Goal: Transaction & Acquisition: Download file/media

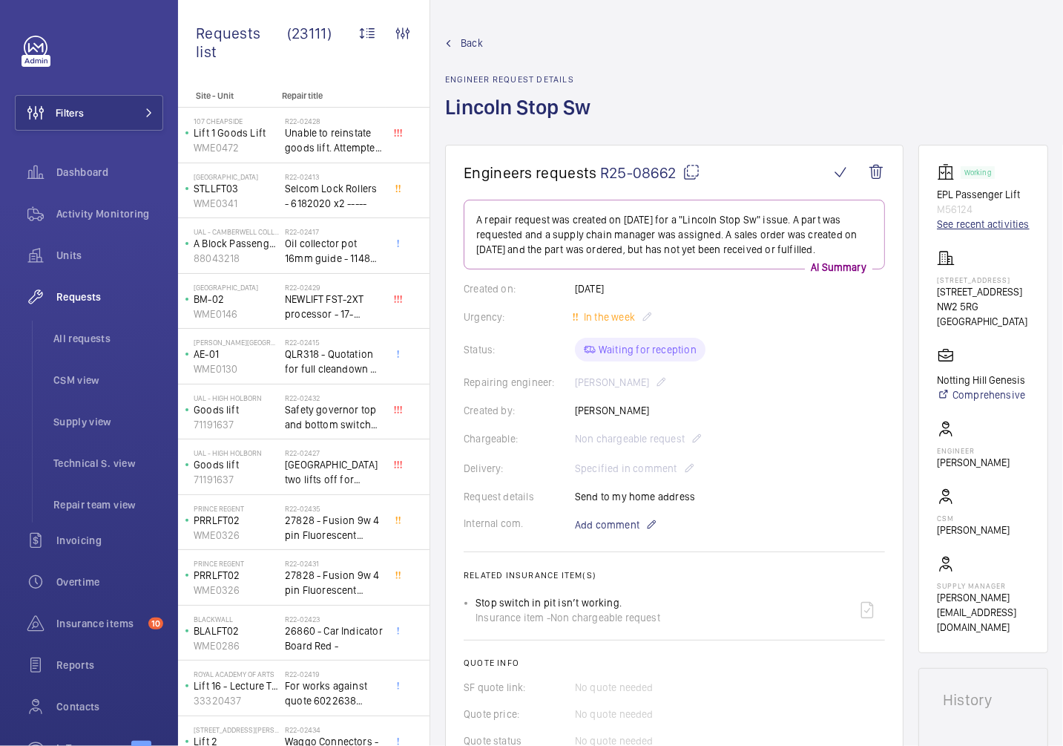
click at [968, 232] on link "See recent activities" at bounding box center [983, 224] width 93 height 15
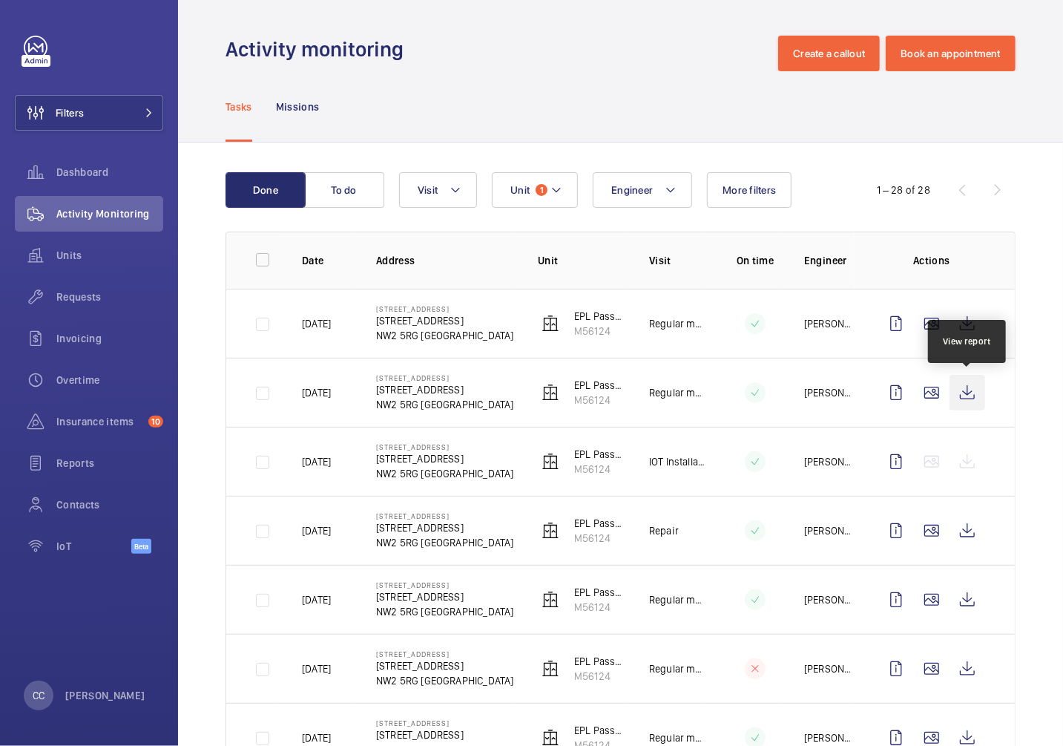
click at [977, 401] on wm-front-icon-button at bounding box center [968, 393] width 36 height 36
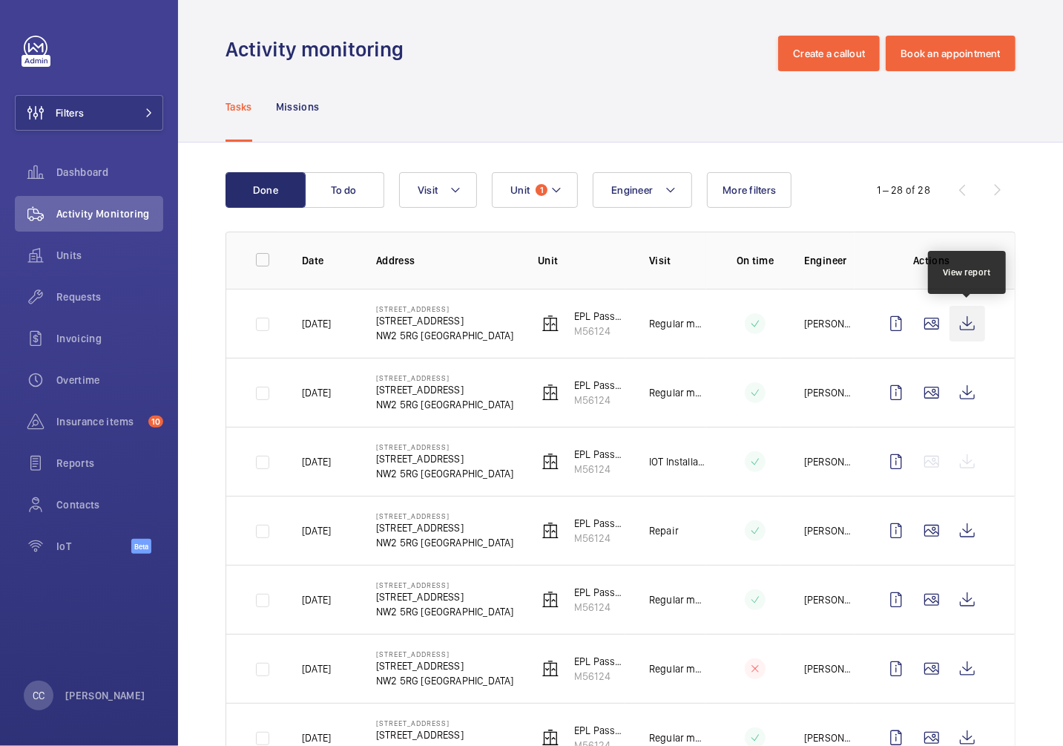
click at [969, 329] on wm-front-icon-button at bounding box center [968, 324] width 36 height 36
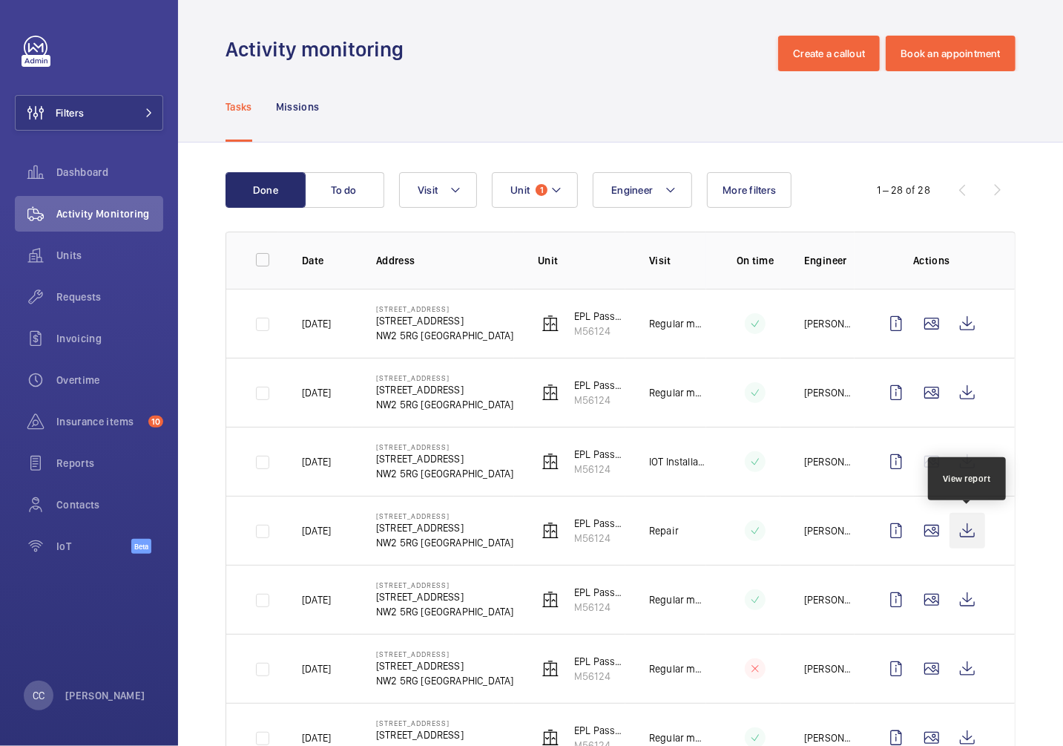
click at [958, 535] on wm-front-icon-button at bounding box center [968, 531] width 36 height 36
